Goal: Task Accomplishment & Management: Manage account settings

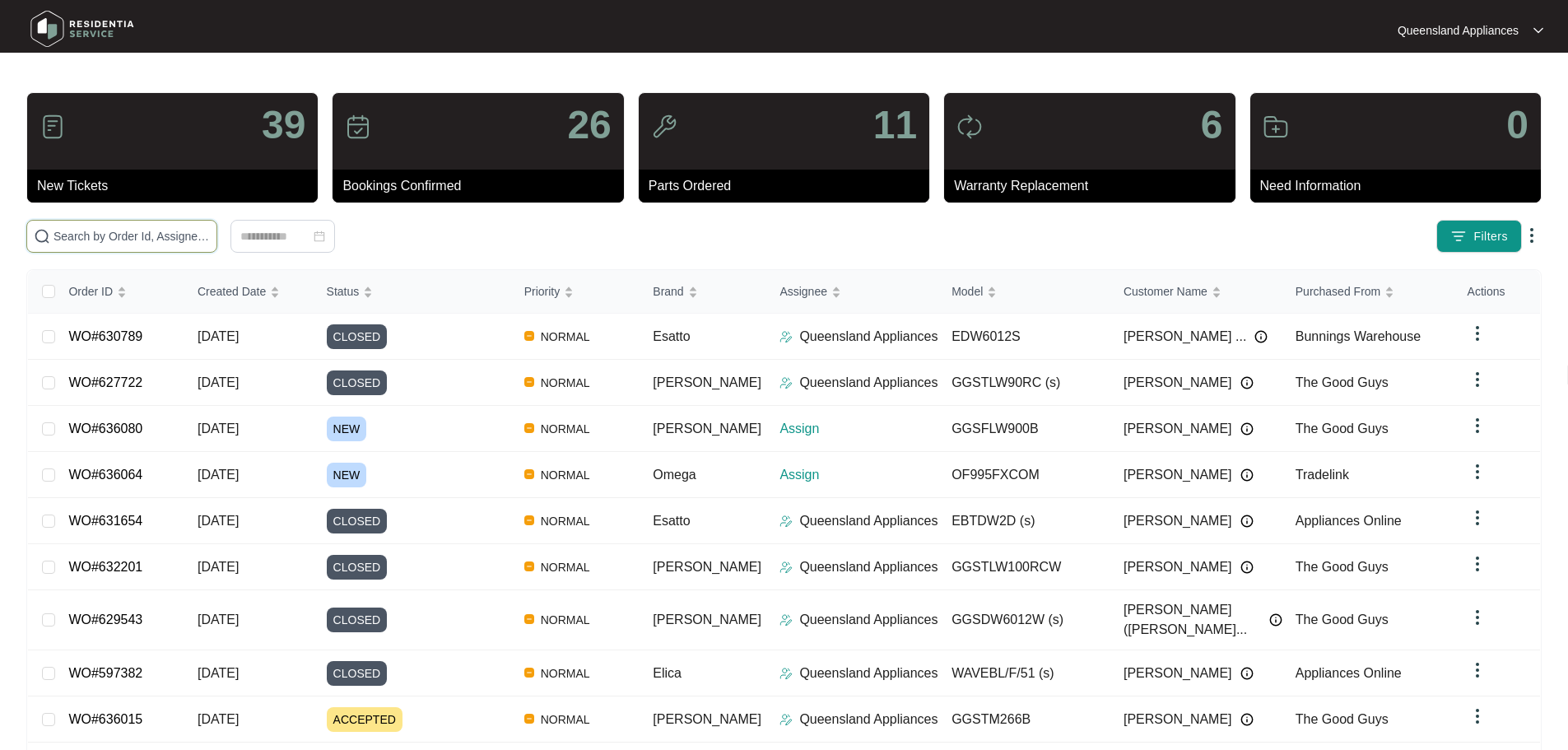
click at [210, 233] on input "text" at bounding box center [131, 236] width 156 height 18
paste input "403332871"
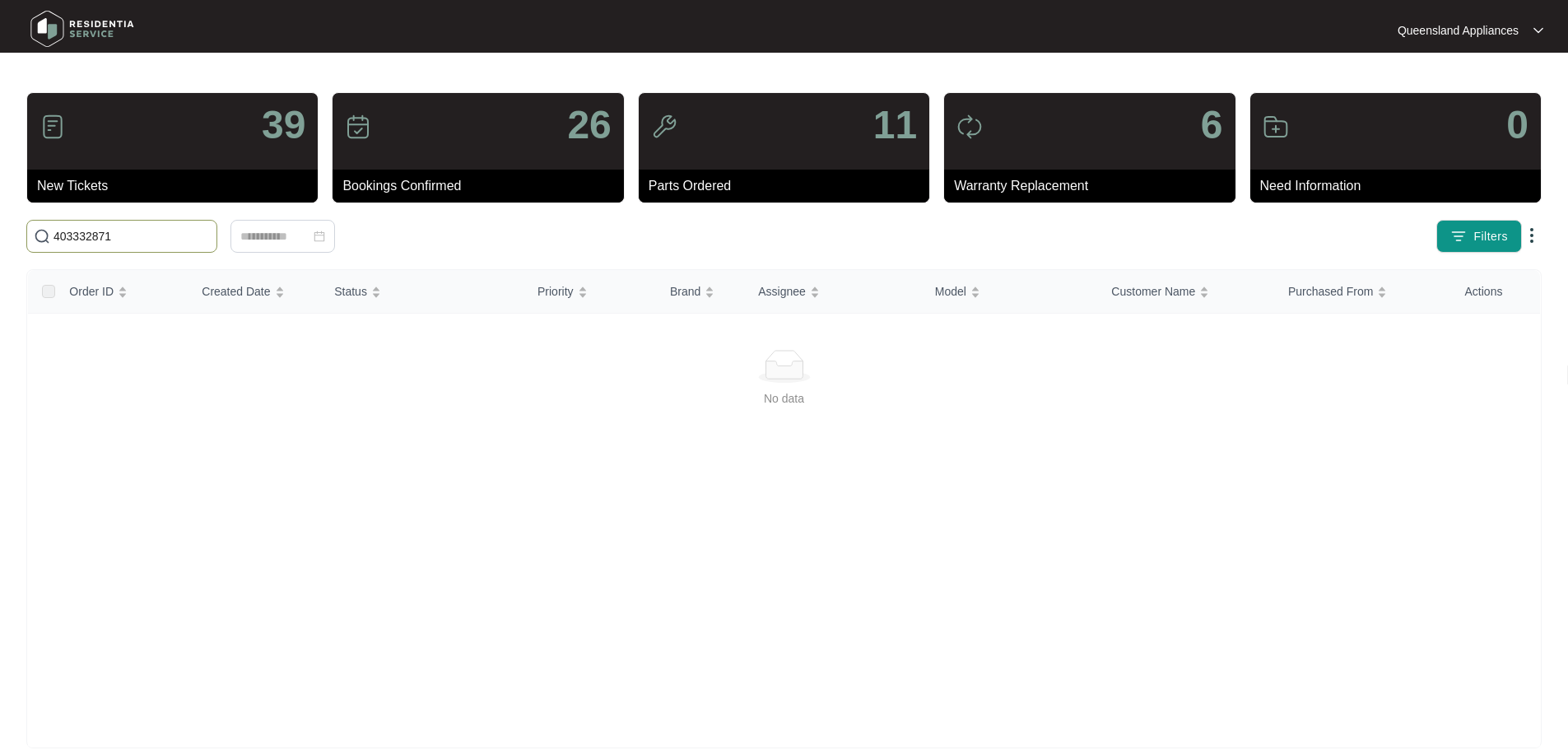
click at [193, 235] on input "403332871" at bounding box center [131, 236] width 156 height 18
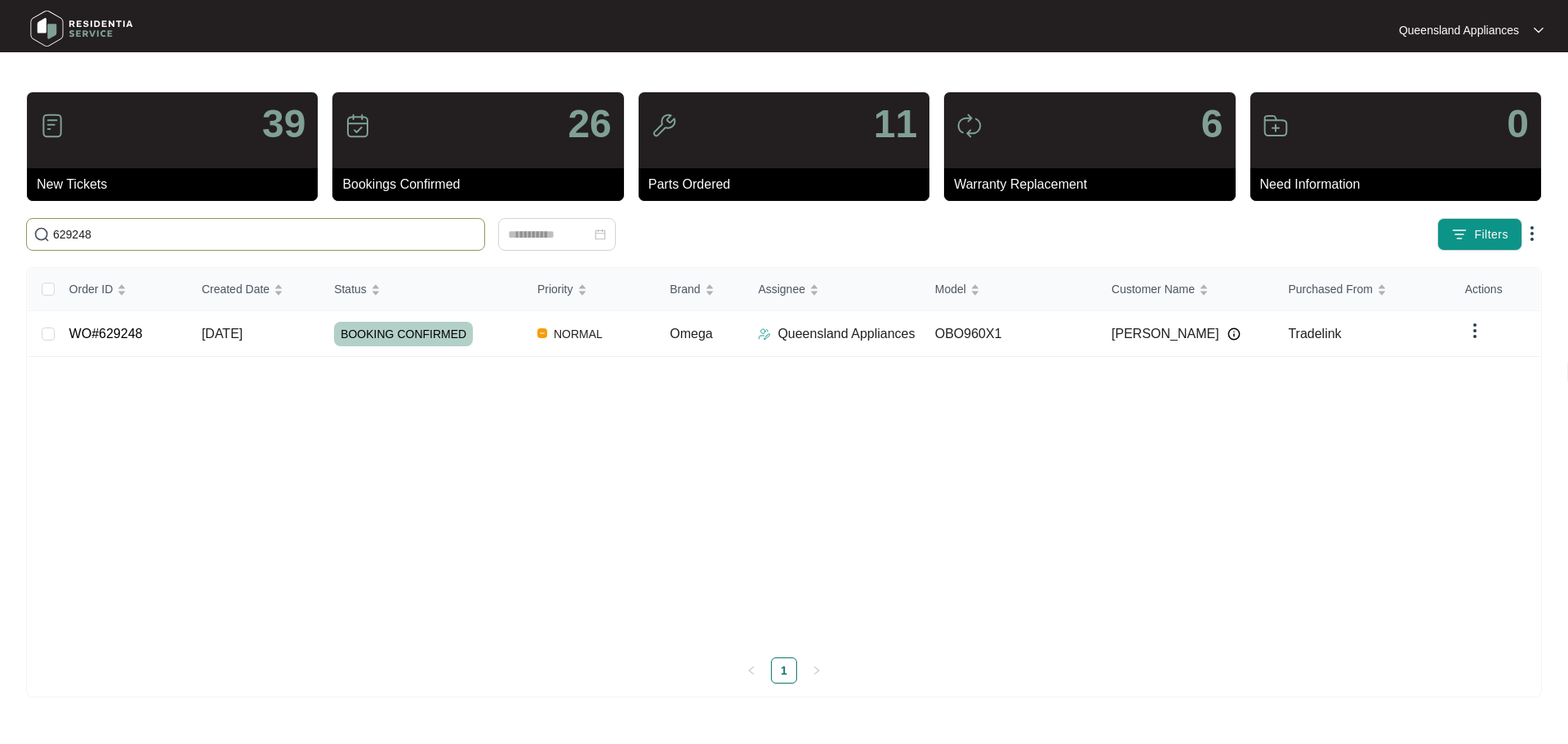
type input "629248"
click at [791, 340] on p "Queensland Appliances" at bounding box center [846, 334] width 137 height 20
click at [425, 340] on span "BOOKING CONFIRMED" at bounding box center [403, 334] width 139 height 25
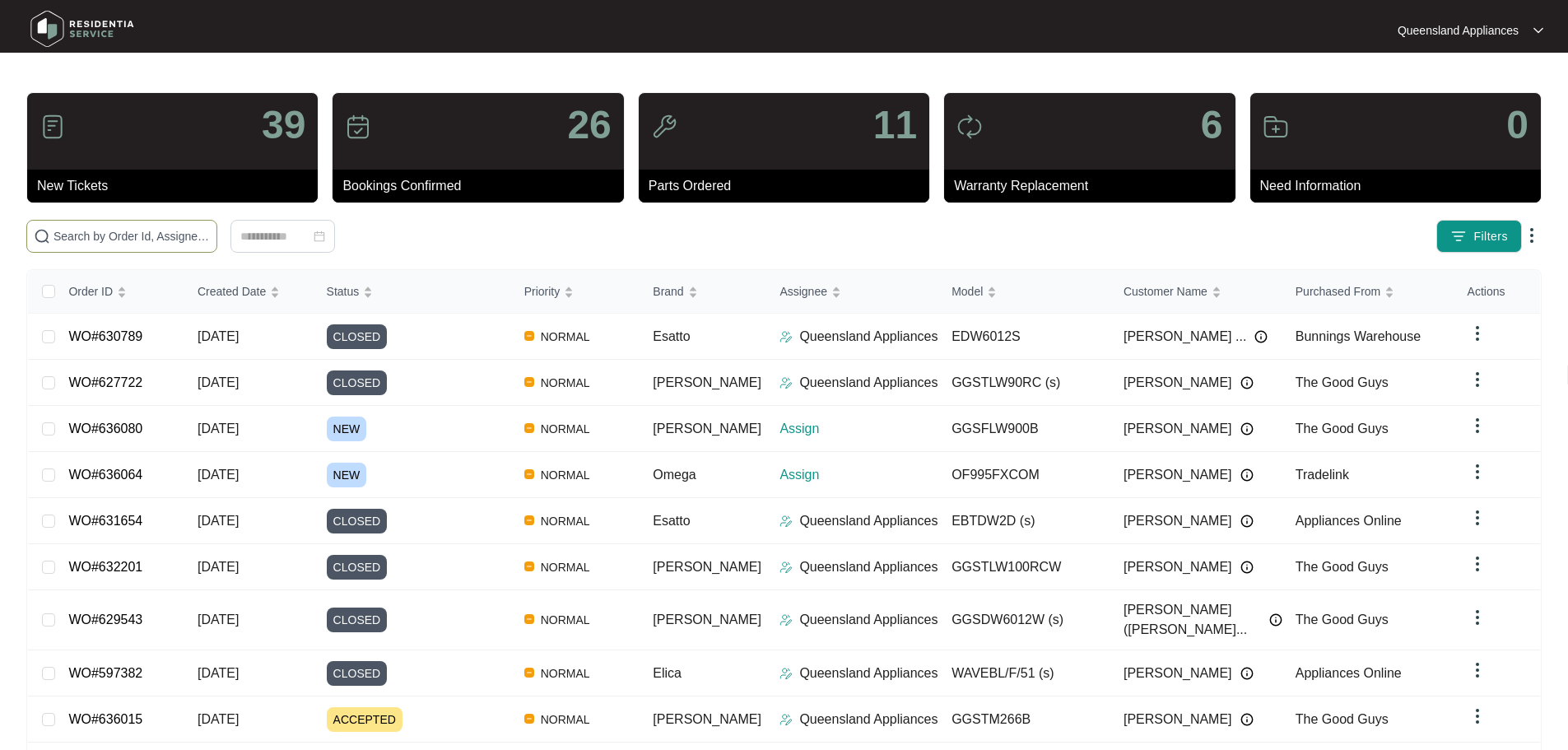
click at [210, 236] on input "text" at bounding box center [131, 236] width 156 height 18
click at [210, 239] on input "text" at bounding box center [131, 236] width 156 height 18
paste input "636064"
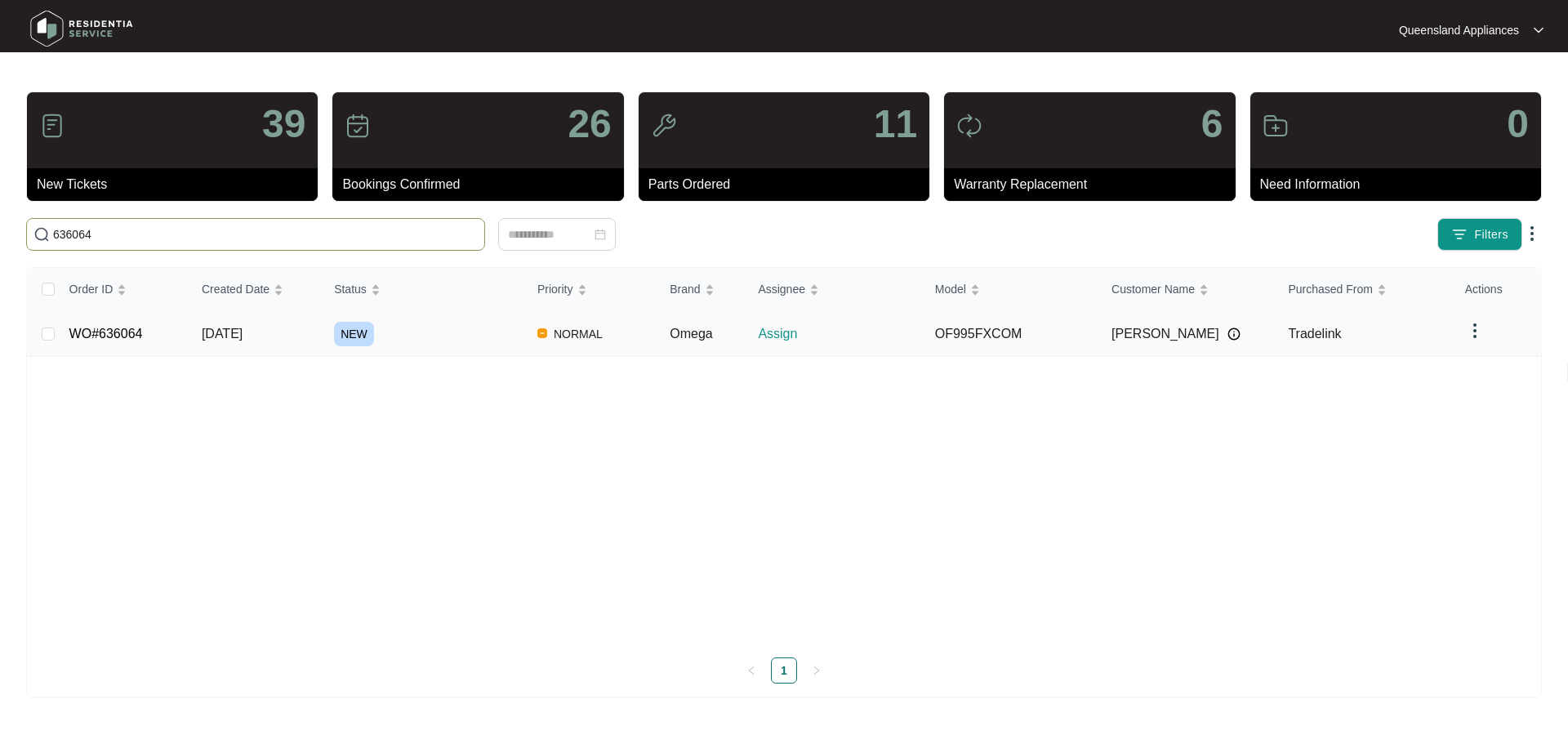
type input "636064"
click at [441, 336] on div "NEW" at bounding box center [429, 334] width 190 height 25
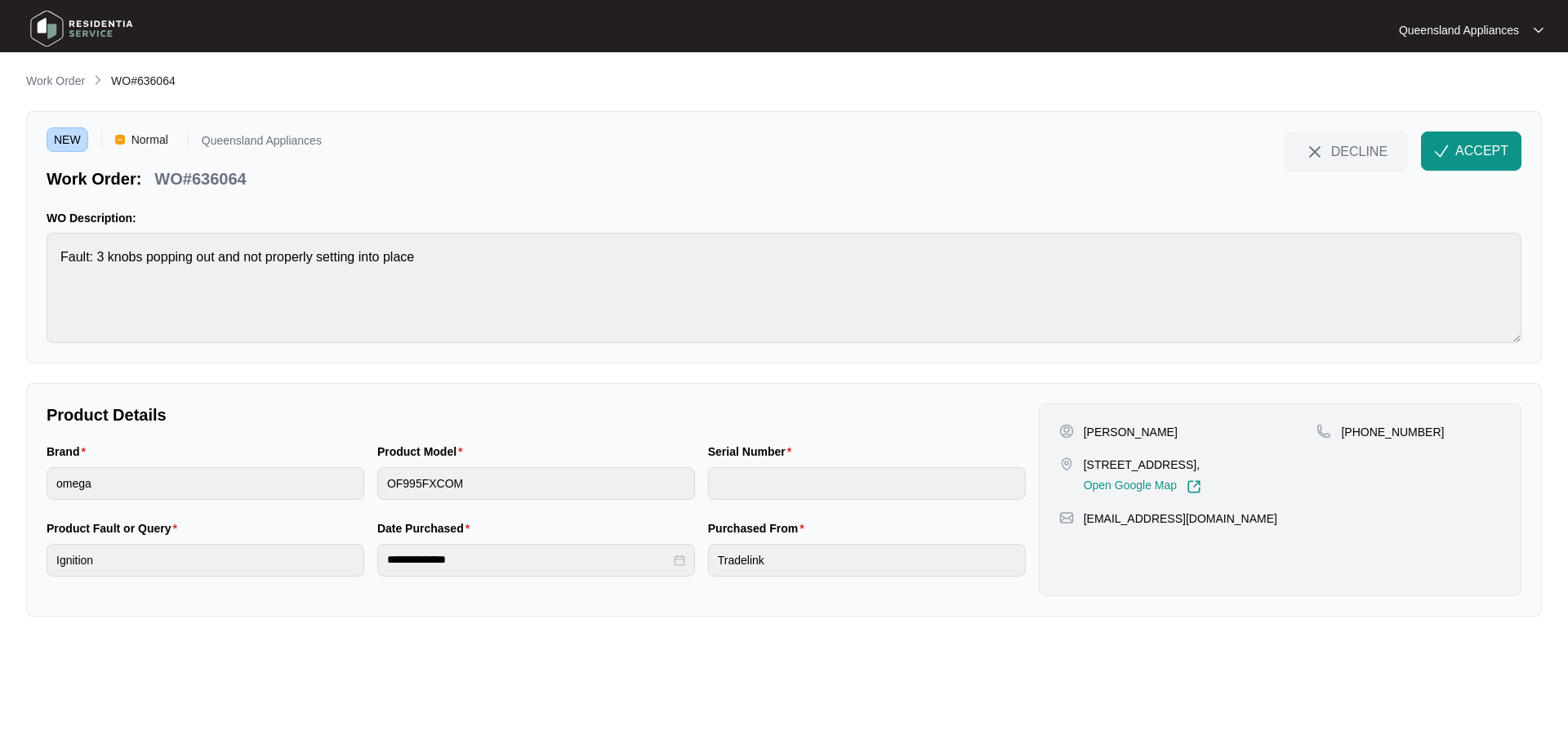
click at [53, 35] on img at bounding box center [82, 29] width 115 height 49
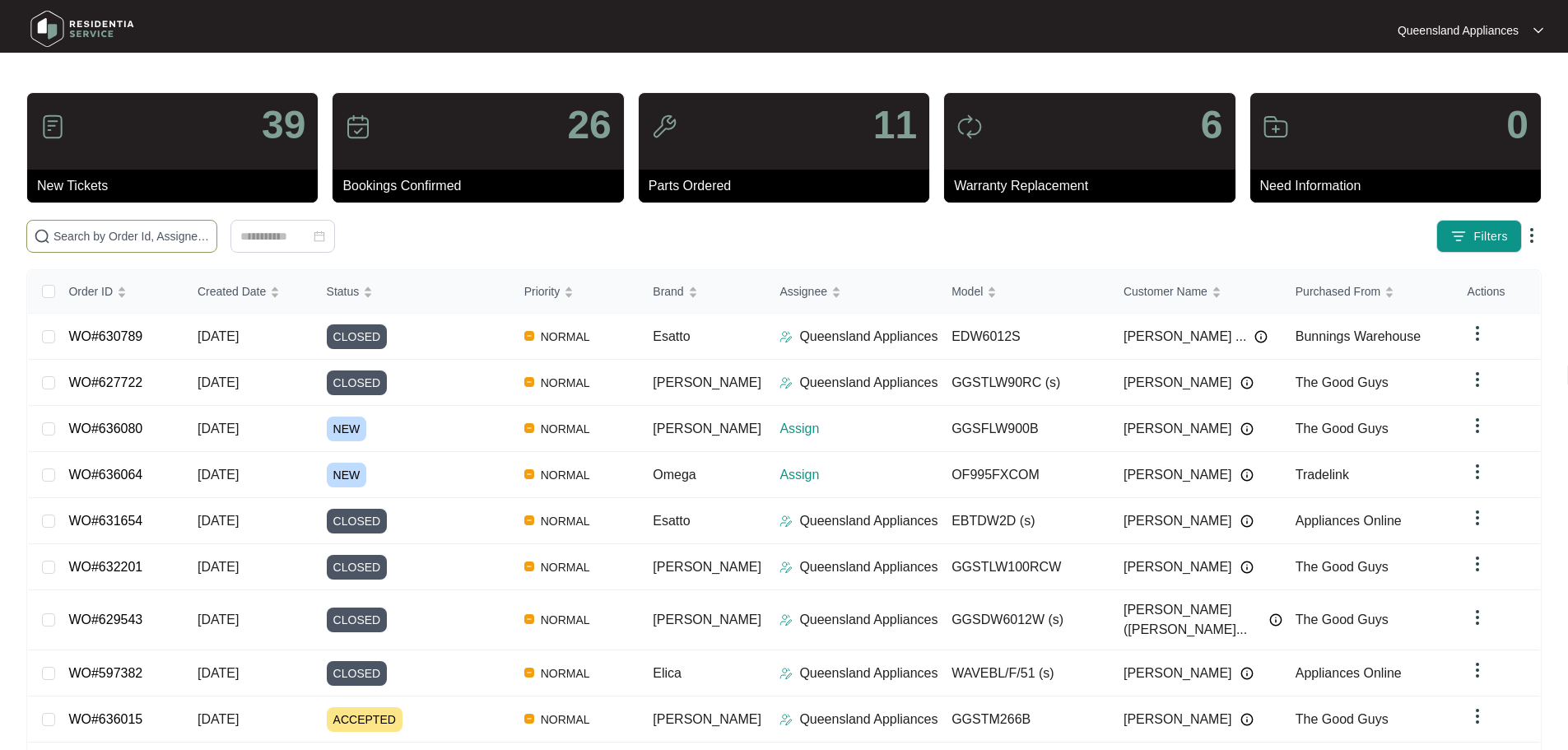
click at [210, 239] on input "text" at bounding box center [131, 236] width 156 height 18
paste input "636080"
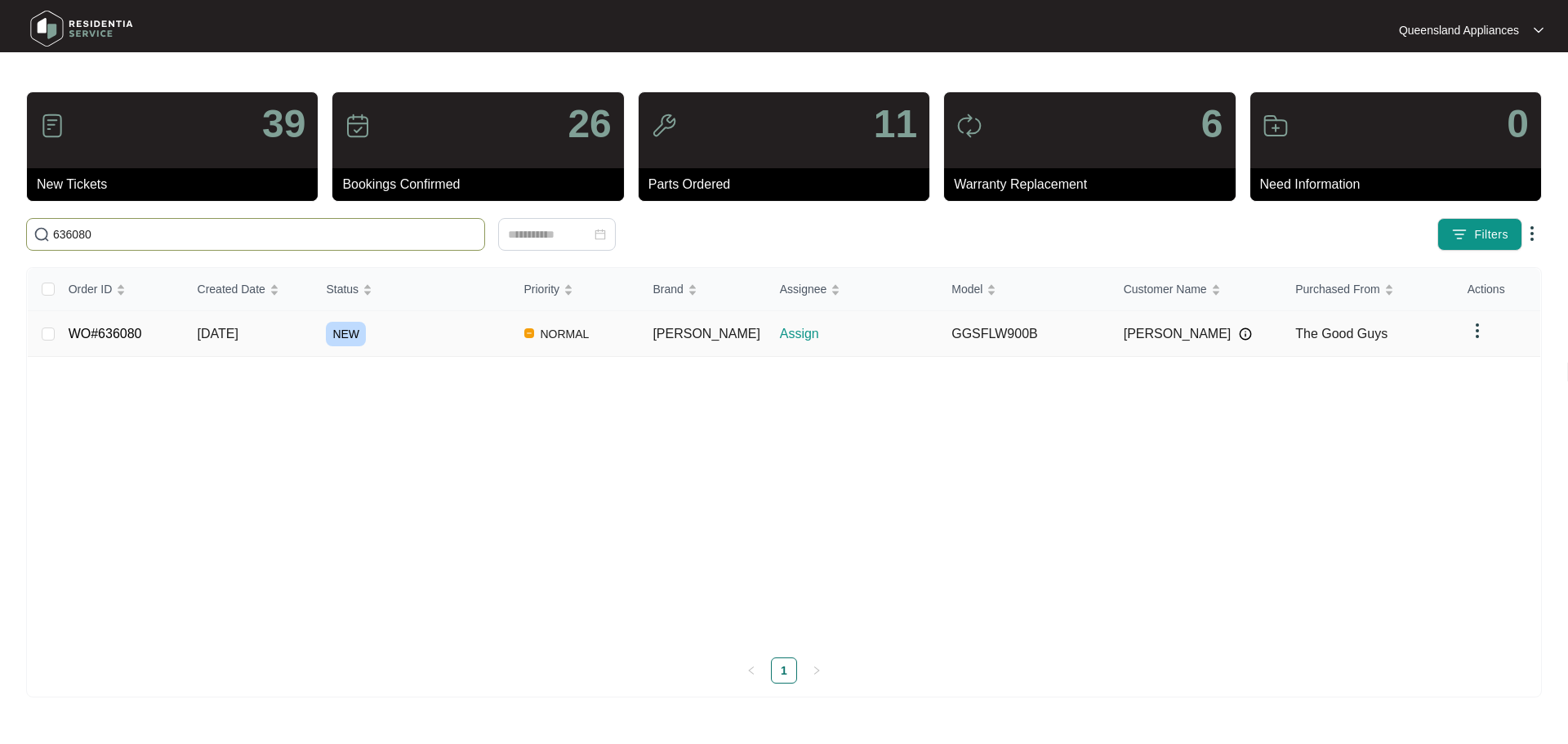
type input "636080"
click at [414, 329] on div "NEW" at bounding box center [418, 334] width 184 height 25
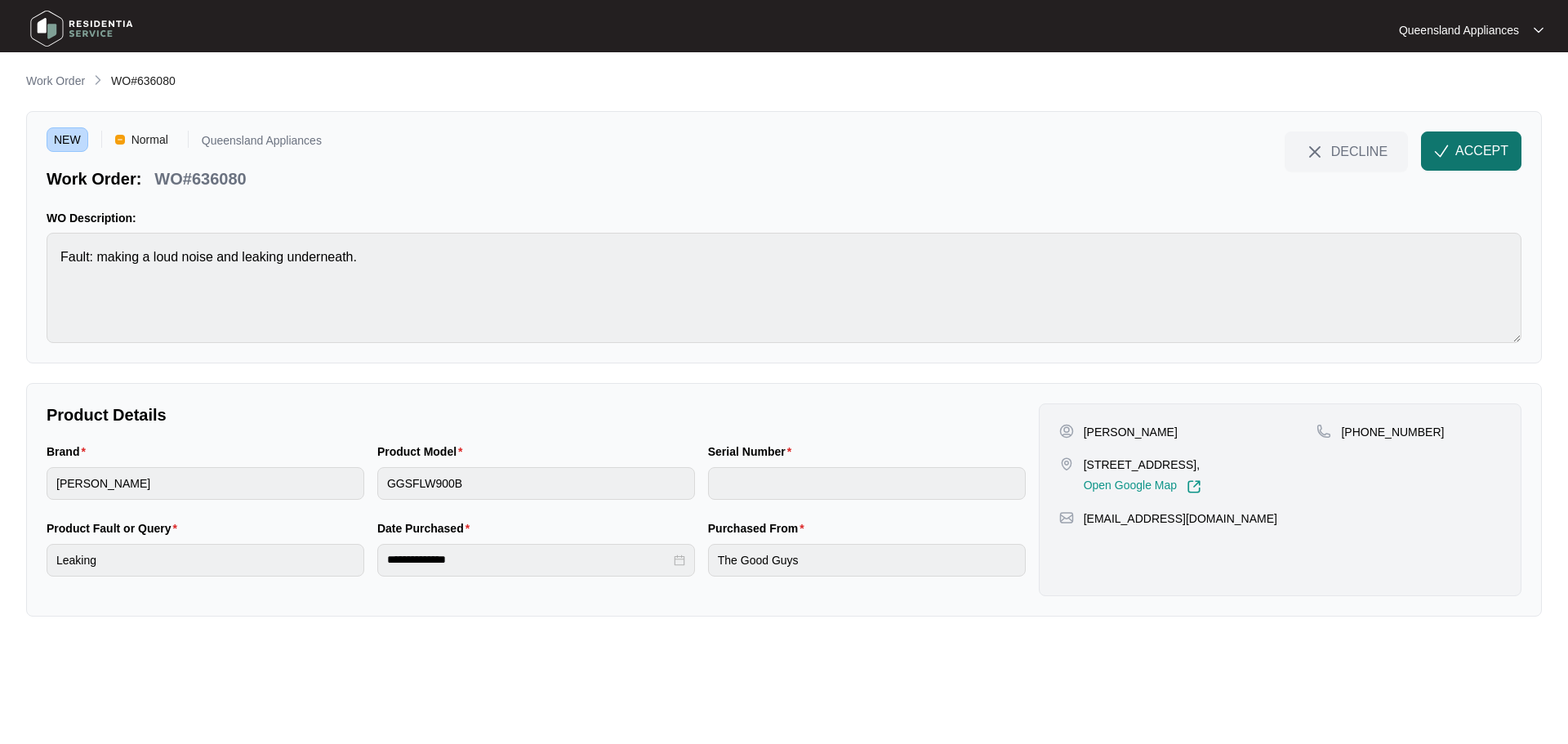
click at [1496, 162] on button "ACCEPT" at bounding box center [1471, 151] width 101 height 39
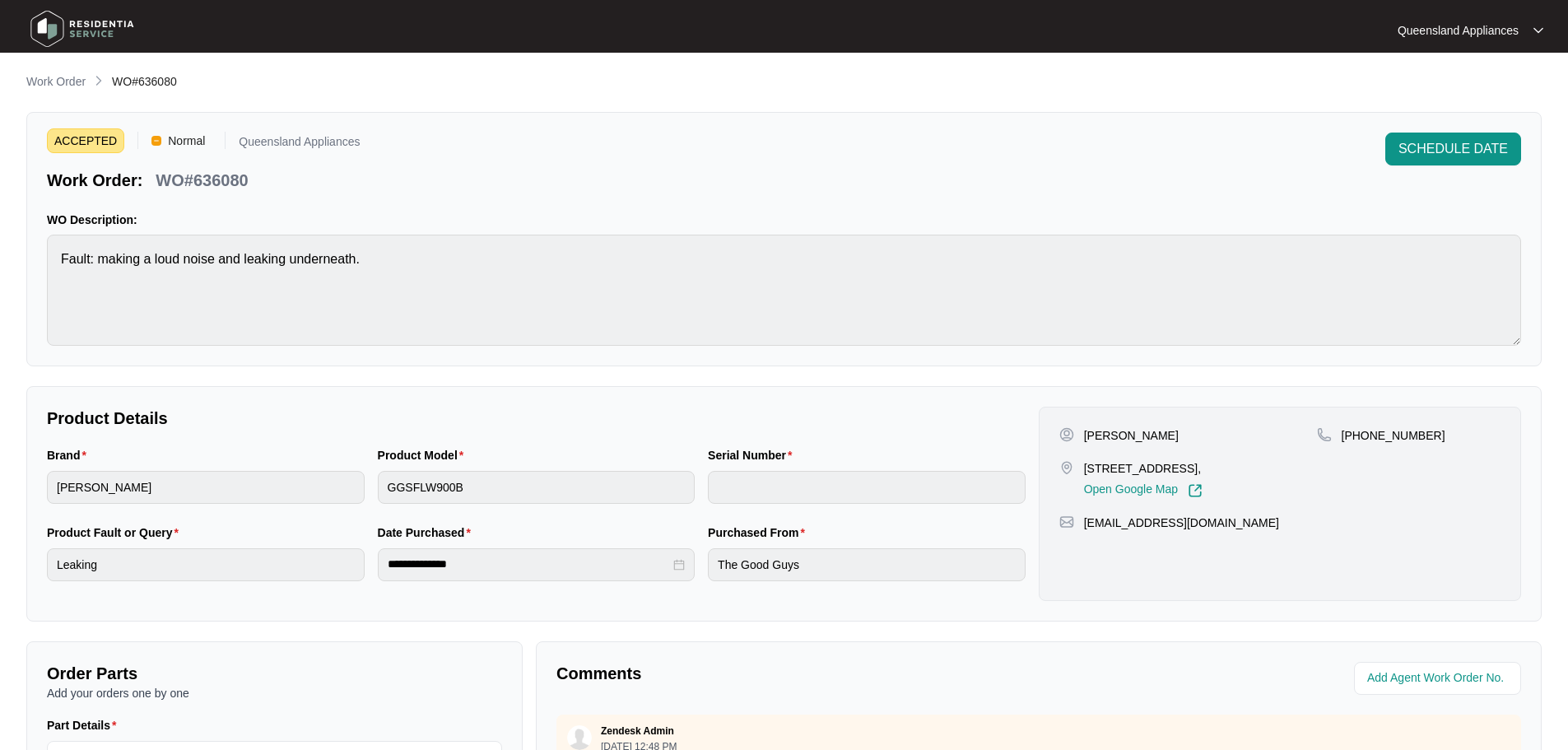
drag, startPoint x: 1085, startPoint y: 472, endPoint x: 1212, endPoint y: 469, distance: 127.0
click at [1203, 469] on p "9 hedera st Regents park Qld 4118," at bounding box center [1143, 468] width 118 height 17
copy p "9 hedera st Regents park"
click at [219, 180] on p "WO#636080" at bounding box center [202, 180] width 93 height 23
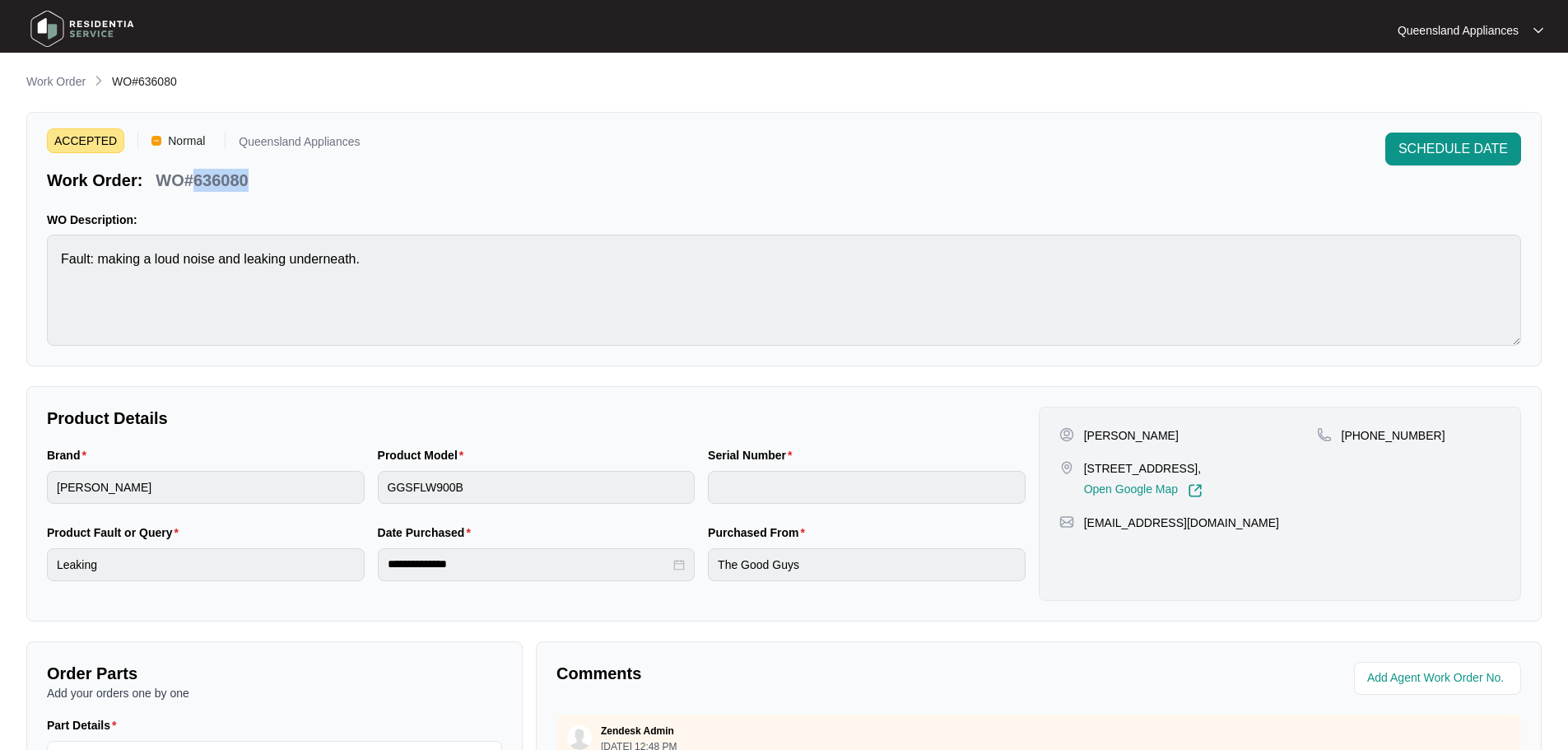
copy p "636080"
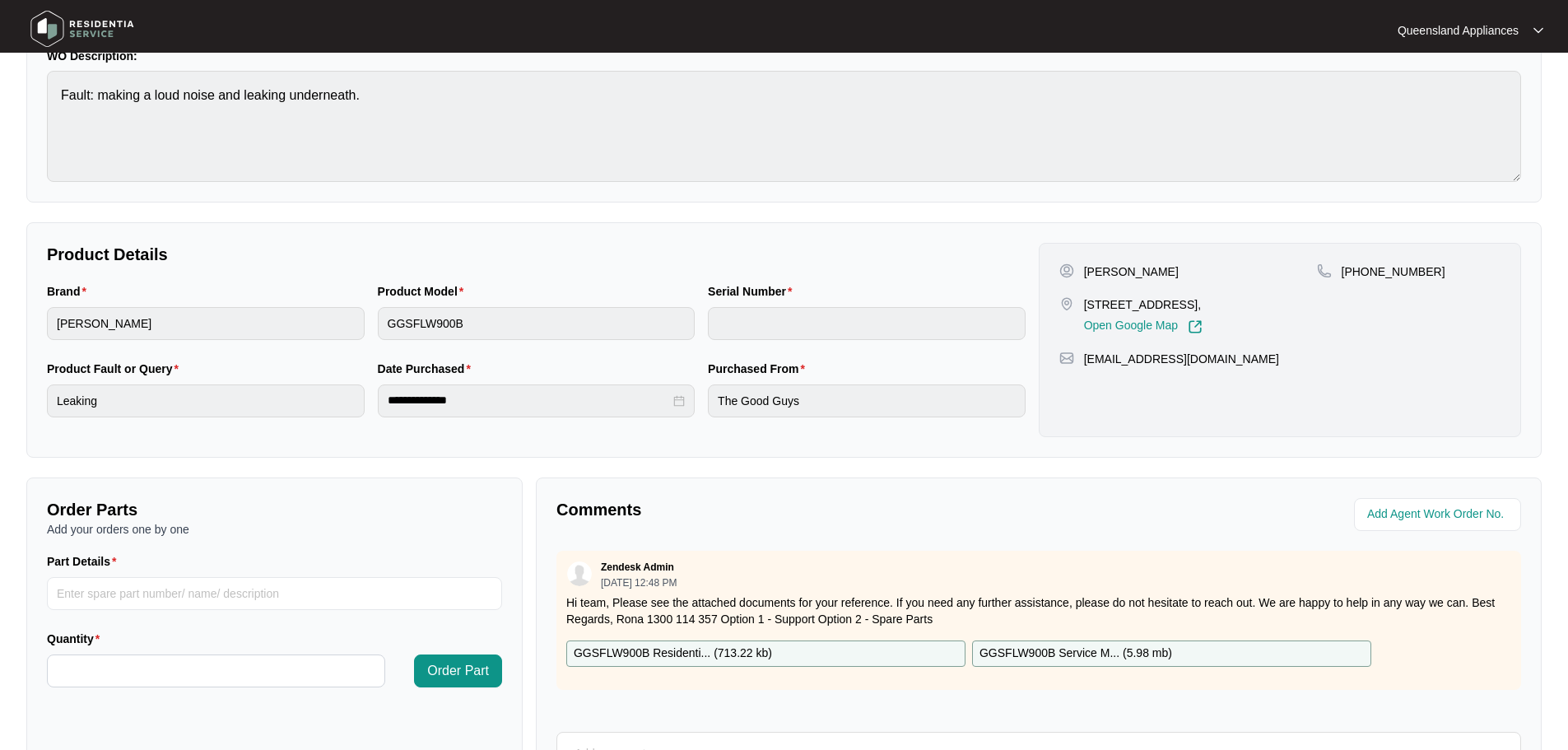
scroll to position [164, 0]
drag, startPoint x: 1431, startPoint y: 273, endPoint x: 1364, endPoint y: 278, distance: 67.2
click at [1364, 278] on div "+61467729808" at bounding box center [1409, 271] width 183 height 17
copy p "467729808"
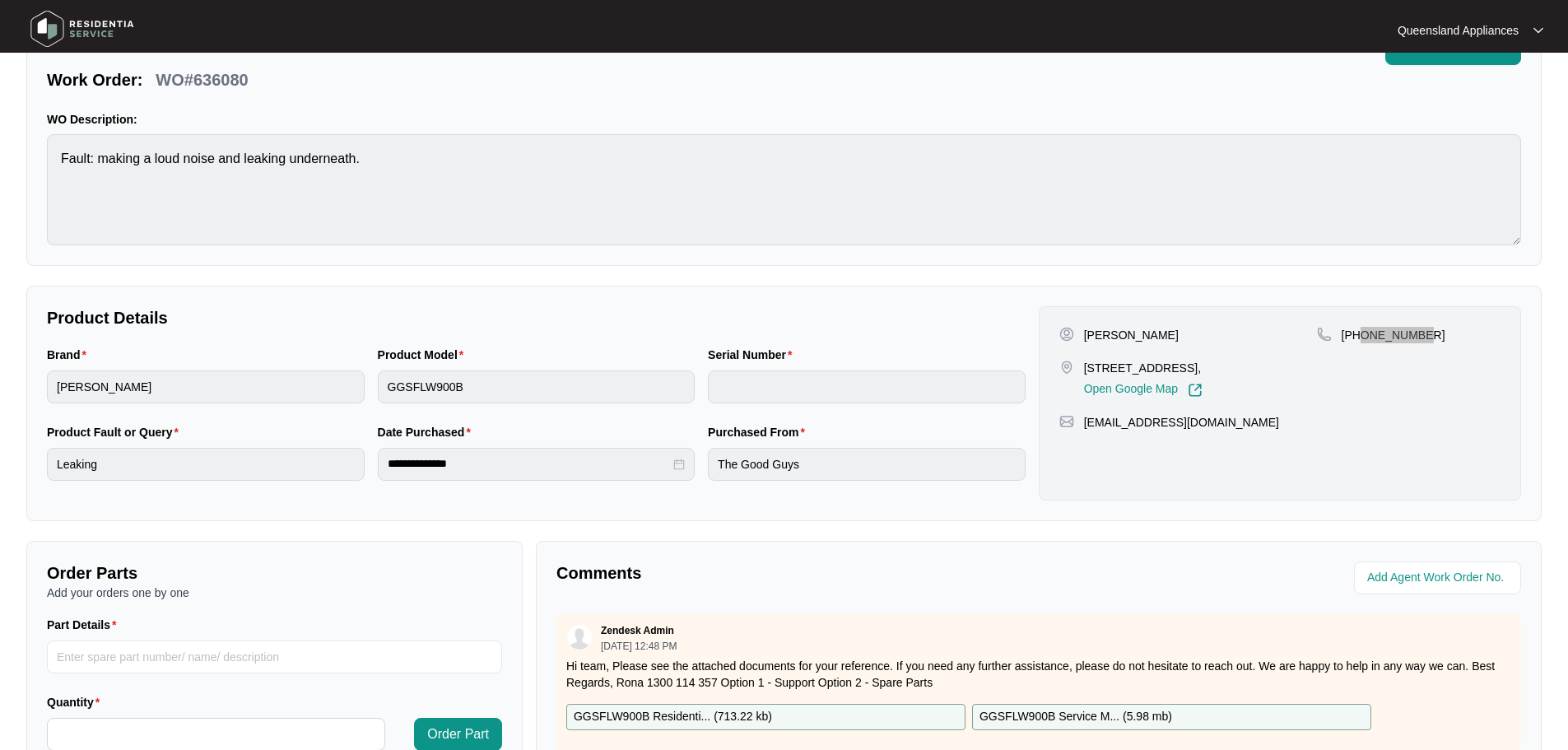
scroll to position [0, 0]
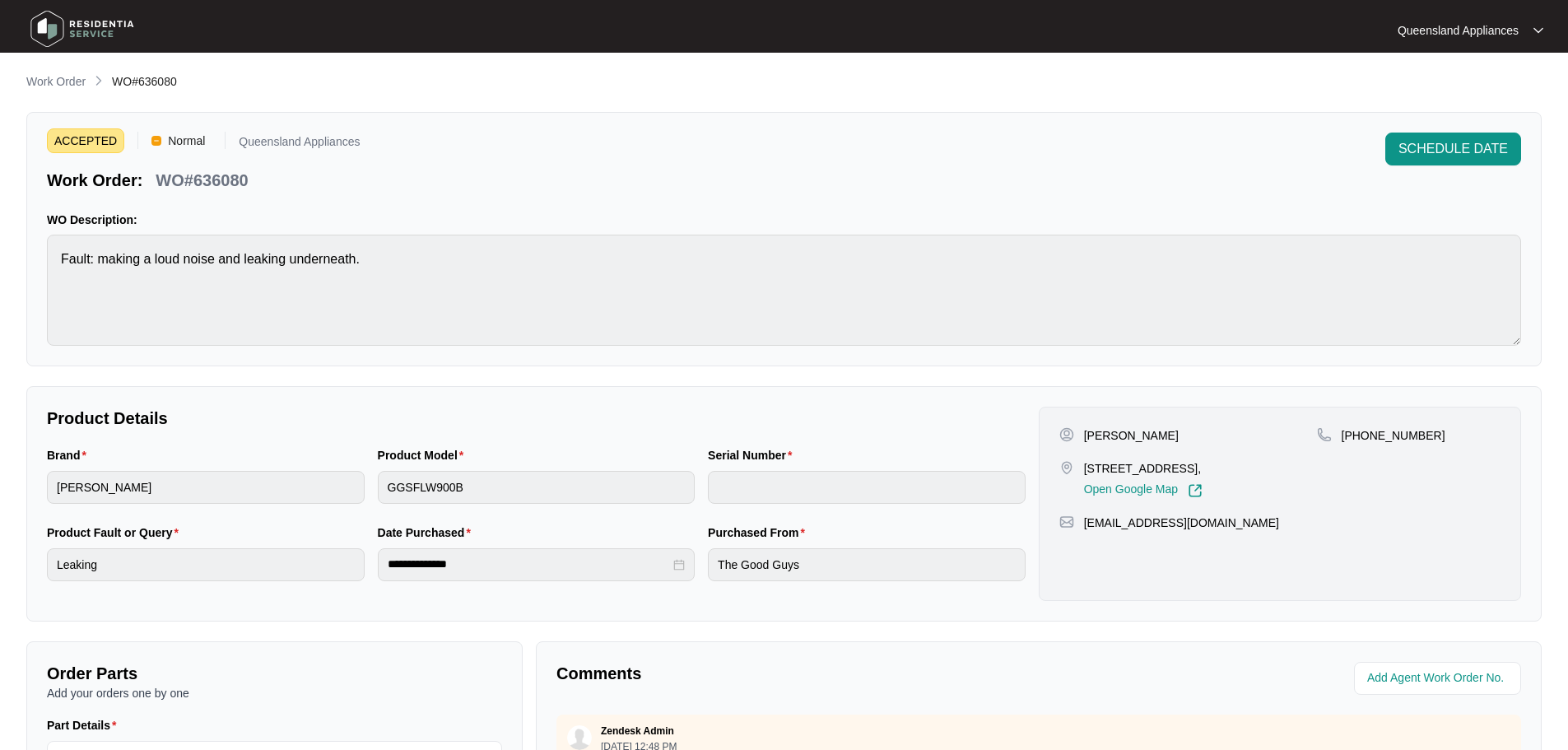
click at [1459, 180] on div "SCHEDULE DATE" at bounding box center [1453, 162] width 135 height 59
click at [1463, 156] on span "SCHEDULE DATE" at bounding box center [1453, 149] width 110 height 20
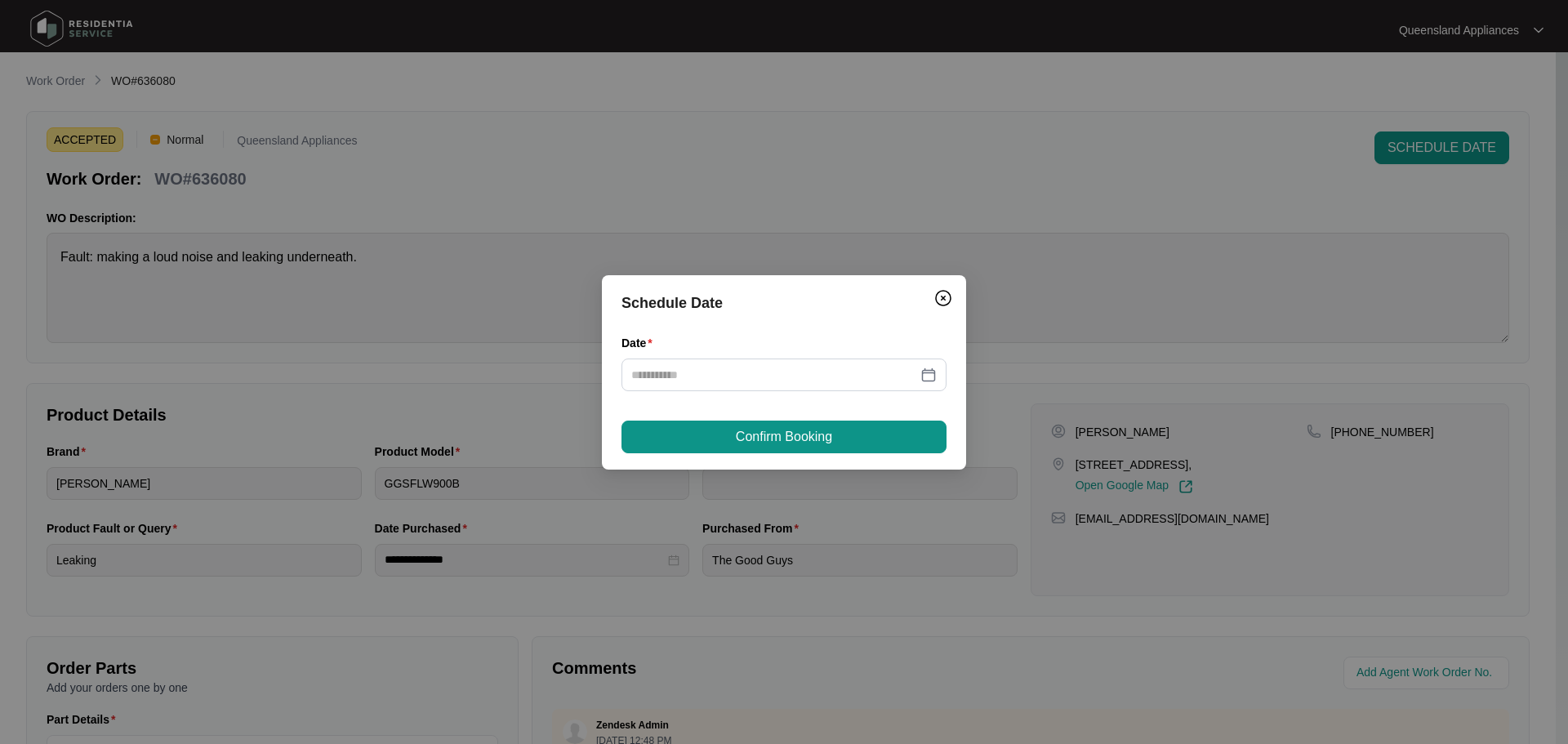
click at [952, 365] on div "Schedule Date Date Confirm Booking" at bounding box center [784, 372] width 364 height 194
click at [939, 373] on div at bounding box center [784, 374] width 325 height 33
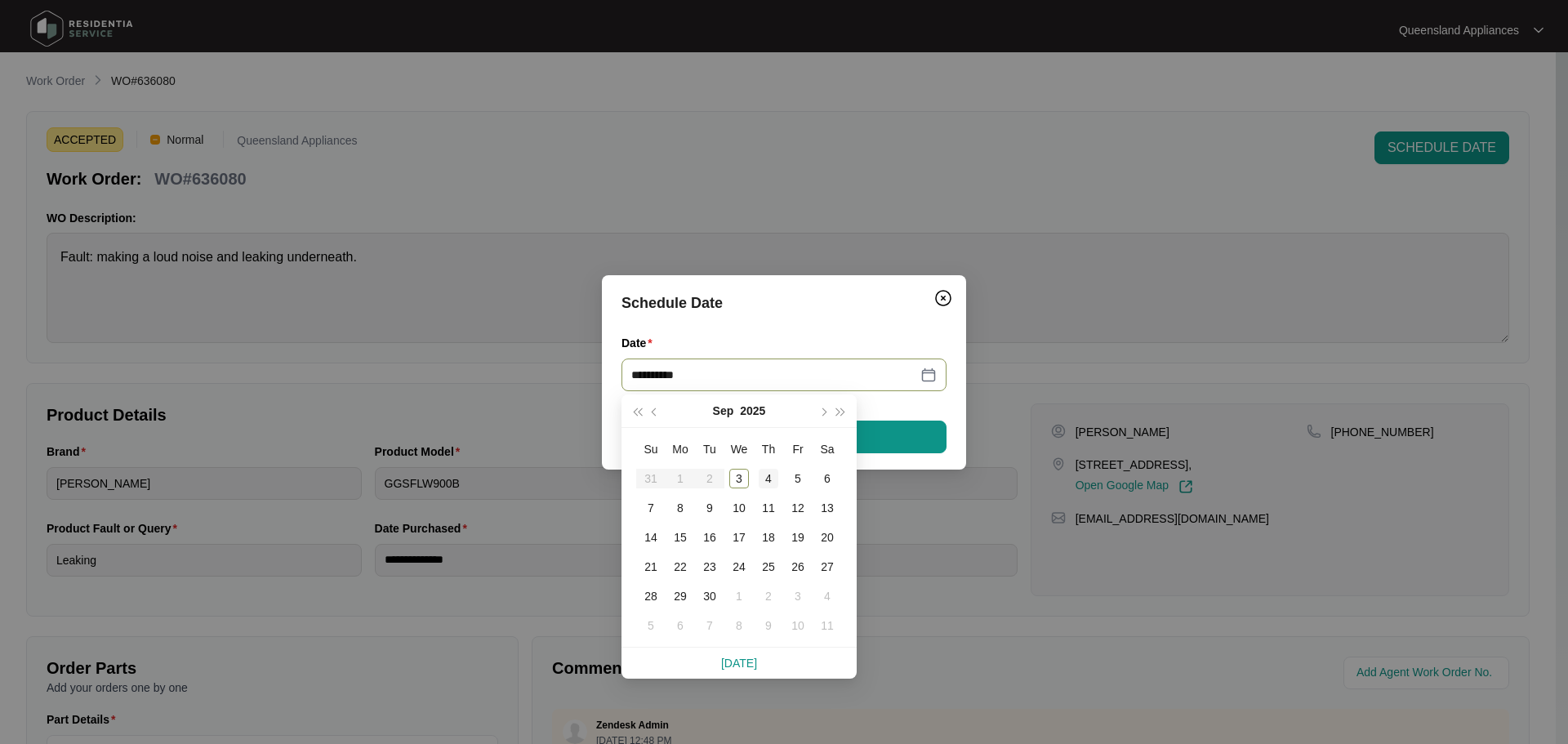
type input "**********"
click at [758, 475] on td "4" at bounding box center [769, 479] width 30 height 29
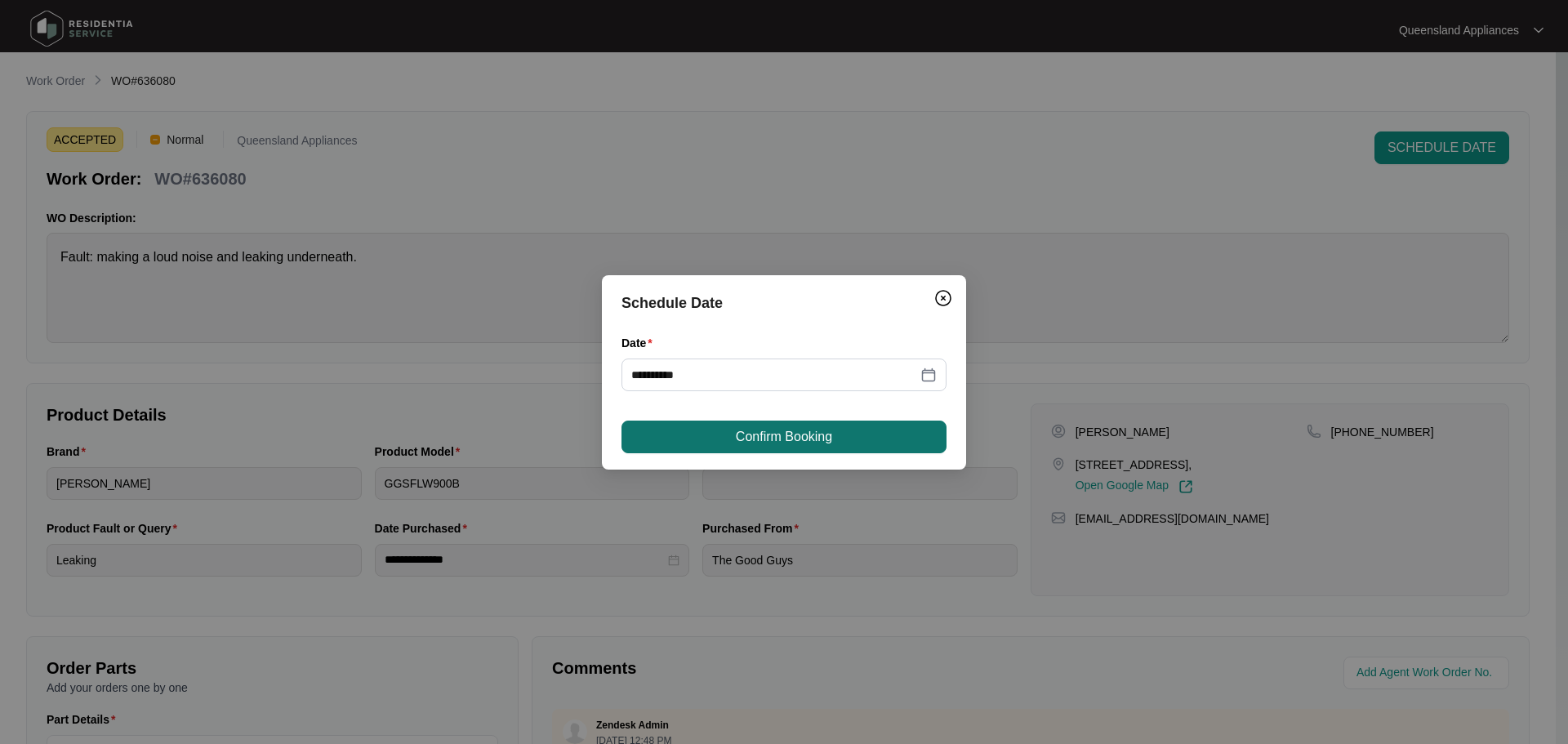
click at [756, 439] on span "Confirm Booking" at bounding box center [784, 437] width 97 height 20
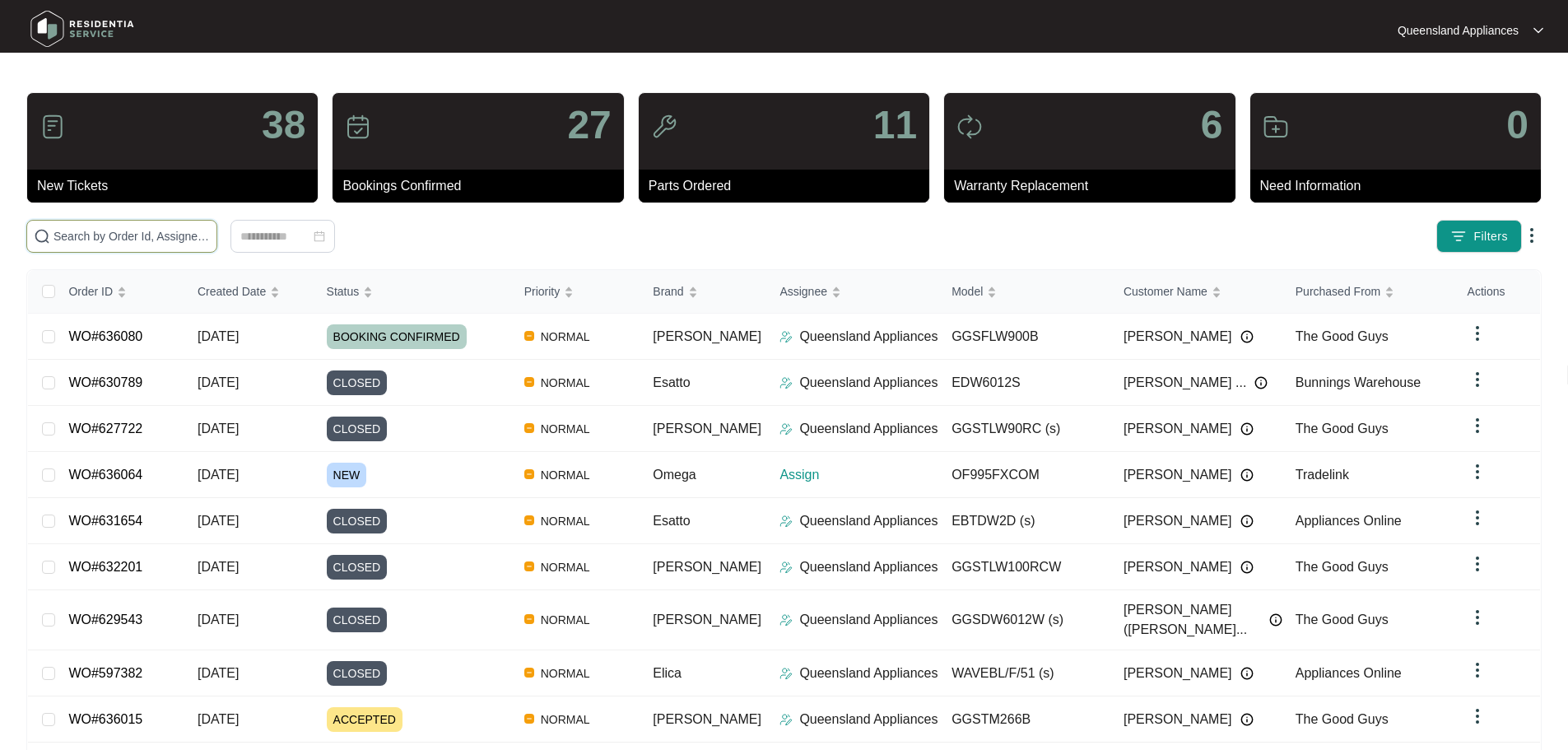
click at [210, 231] on input "text" at bounding box center [131, 236] width 156 height 18
paste input "631759"
type input "631759"
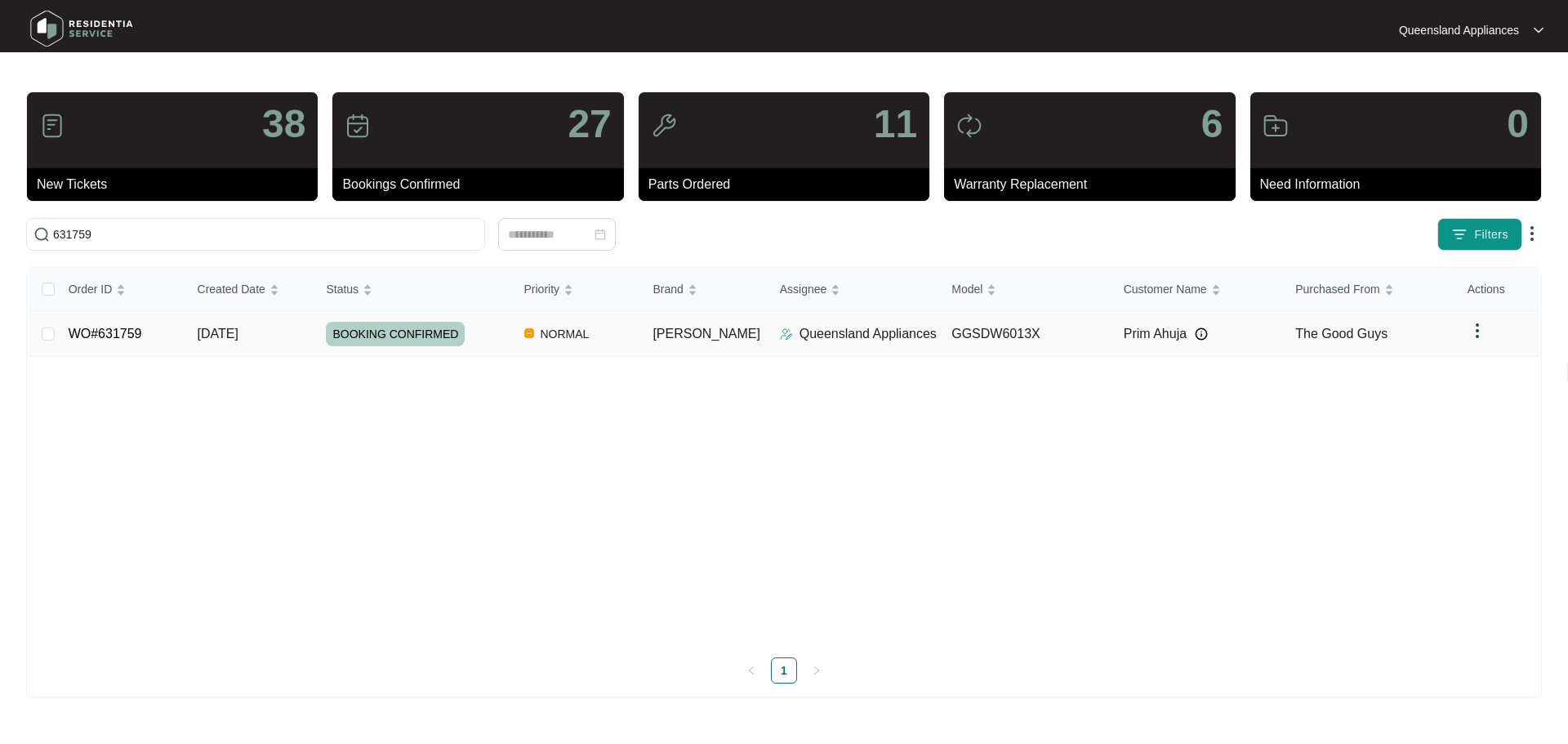
click at [534, 324] on td "NORMAL" at bounding box center [575, 334] width 129 height 46
